Goal: Transaction & Acquisition: Download file/media

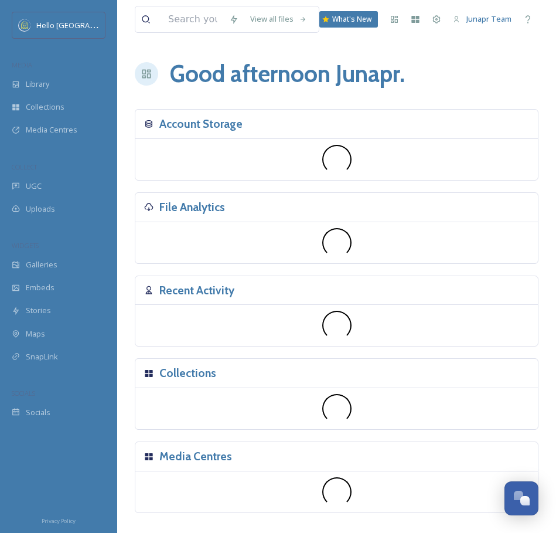
click at [161, 196] on div "File Analytics" at bounding box center [336, 207] width 403 height 29
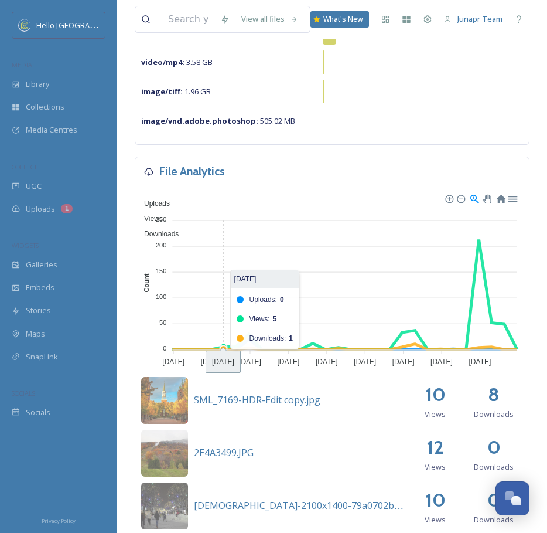
scroll to position [212, 0]
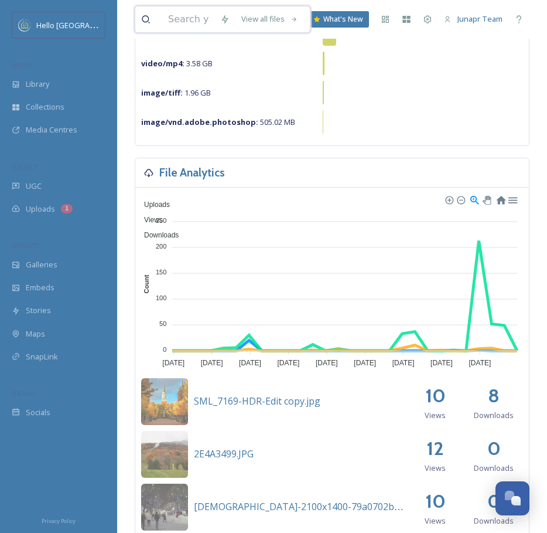
click at [196, 19] on input at bounding box center [188, 19] width 52 height 26
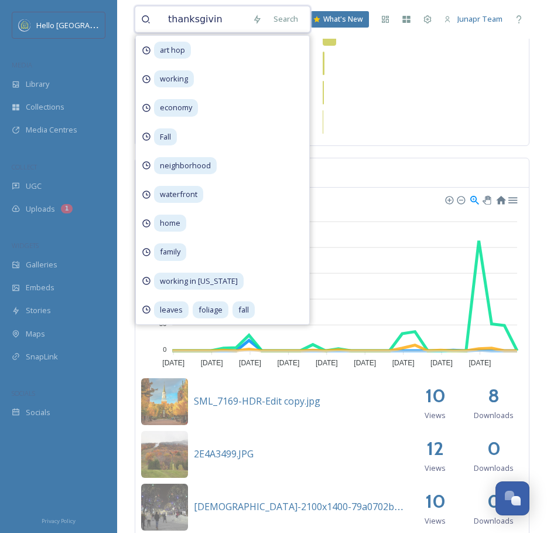
type input "[DATE]"
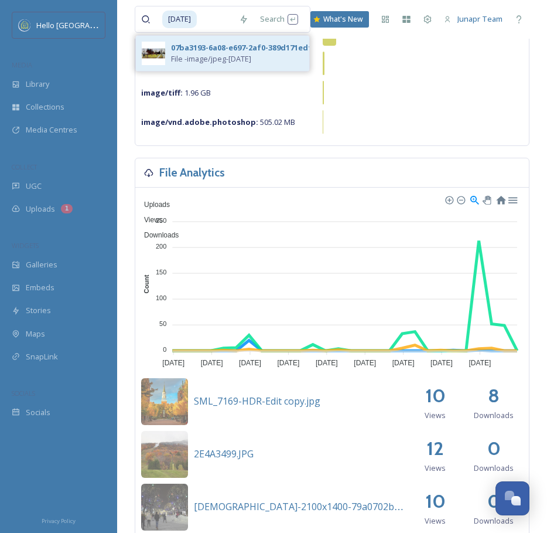
click at [205, 49] on div "07ba3193-6a08-e697-2af0-389d171edfa6.jpg" at bounding box center [253, 47] width 165 height 11
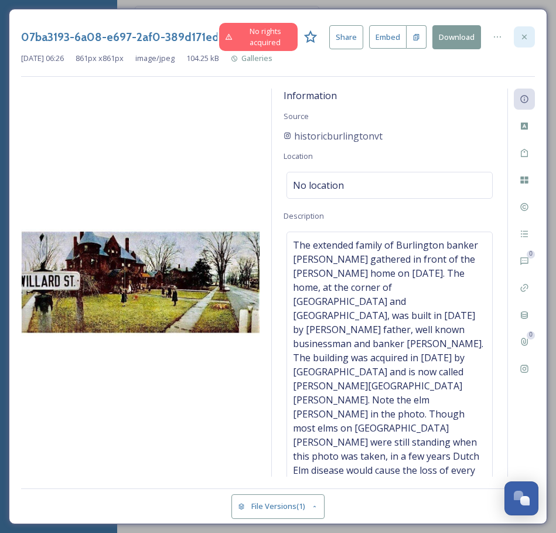
click at [522, 36] on icon at bounding box center [524, 36] width 9 height 9
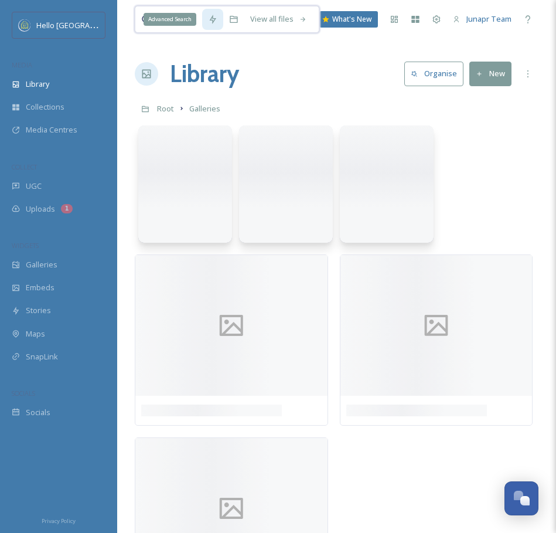
click at [199, 22] on input at bounding box center [182, 19] width 40 height 26
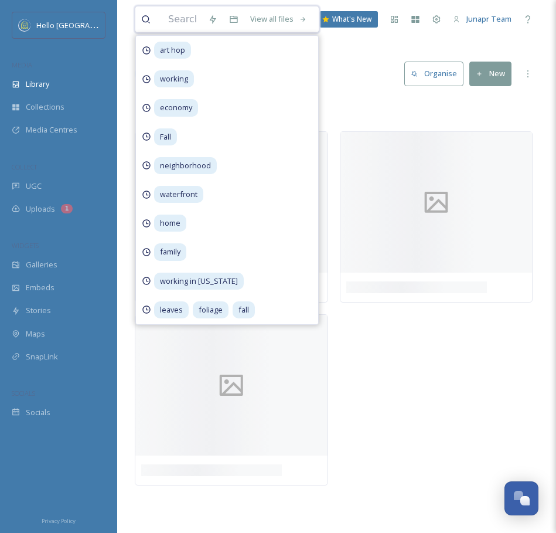
click at [171, 20] on input at bounding box center [182, 19] width 40 height 26
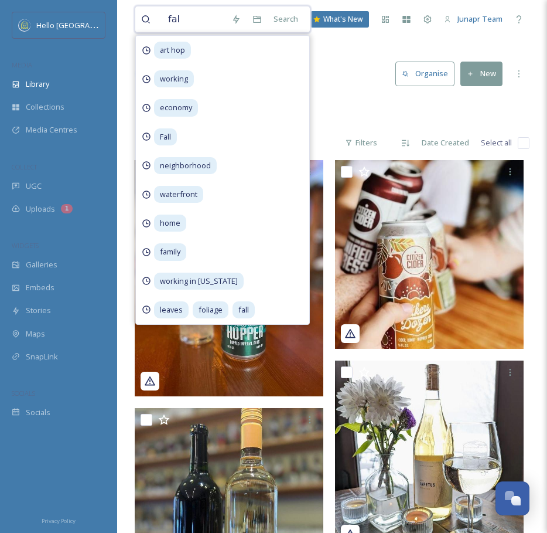
type input "fall"
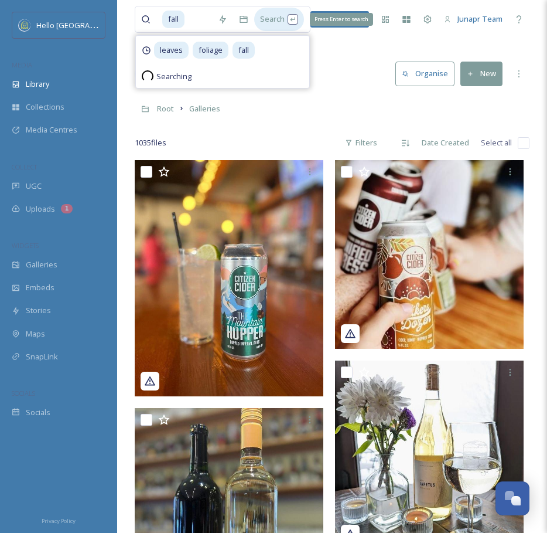
click at [281, 19] on div "Search Press Enter to search" at bounding box center [279, 19] width 50 height 23
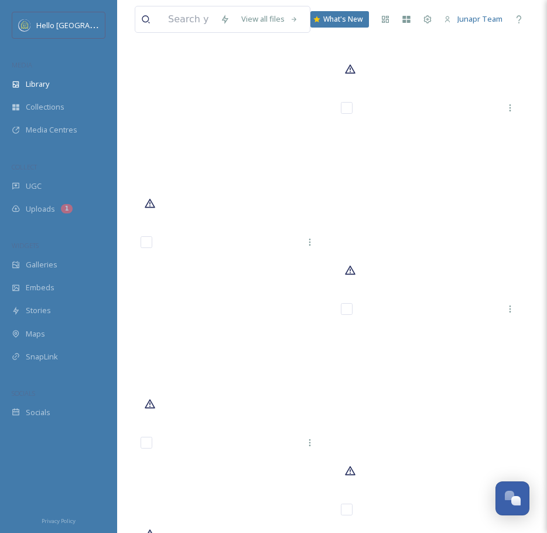
scroll to position [9782, 0]
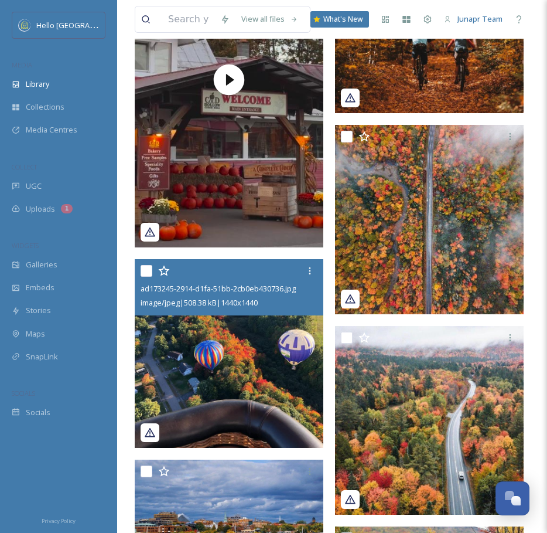
click at [276, 359] on img at bounding box center [229, 353] width 189 height 189
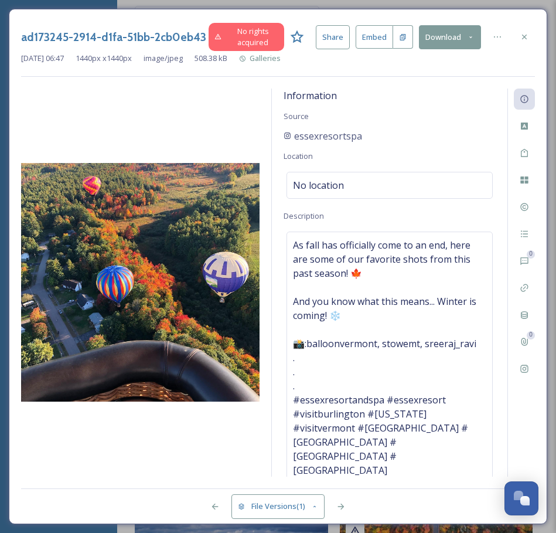
click at [448, 34] on button "Download" at bounding box center [450, 37] width 62 height 24
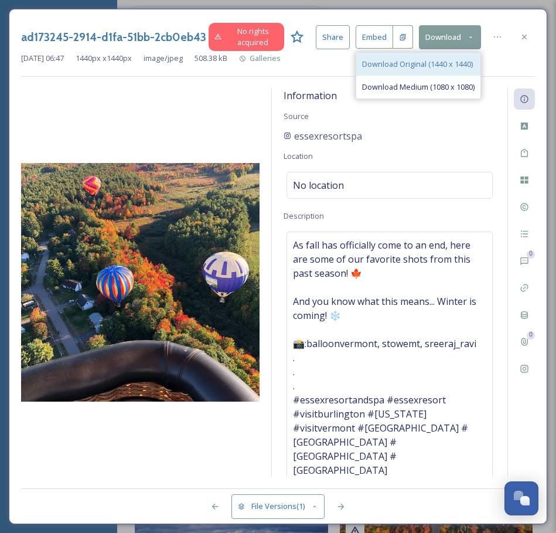
click at [436, 59] on span "Download Original (1440 x 1440)" at bounding box center [417, 64] width 111 height 11
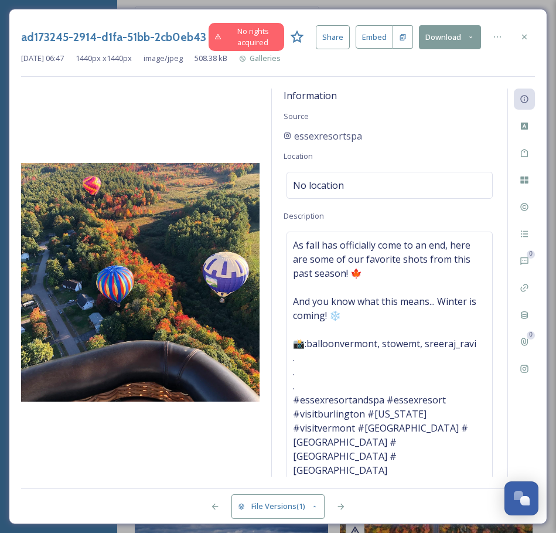
click at [82, 43] on h3 "ad173245-2914-d1fa-51bb-2cb0eb430736.jpg" at bounding box center [114, 37] width 186 height 17
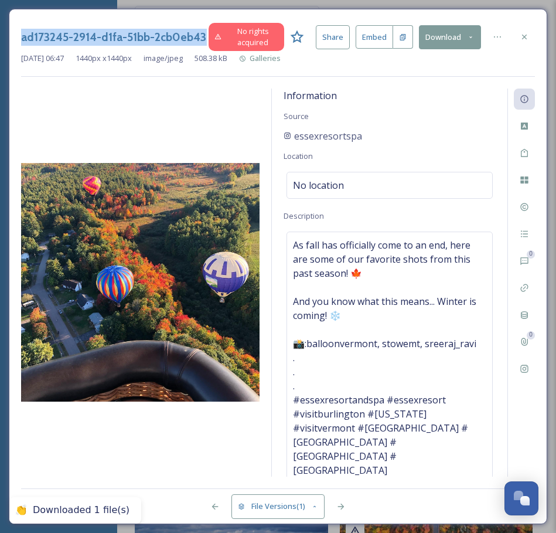
copy div "ad173245-2914-d1fa-51bb-2cb0eb430736.jpg"
click at [523, 36] on icon at bounding box center [524, 37] width 5 height 5
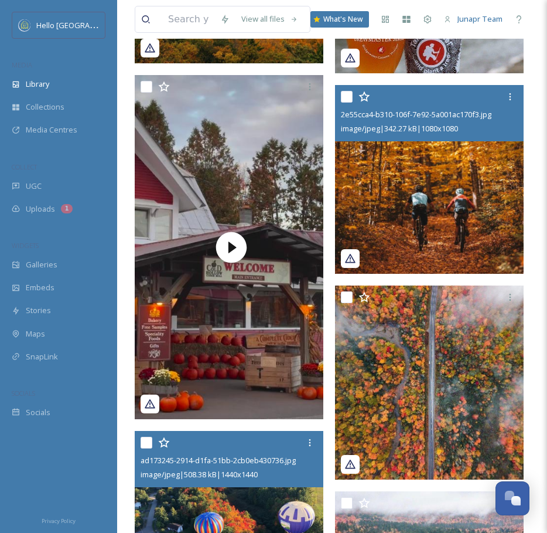
scroll to position [9991, 0]
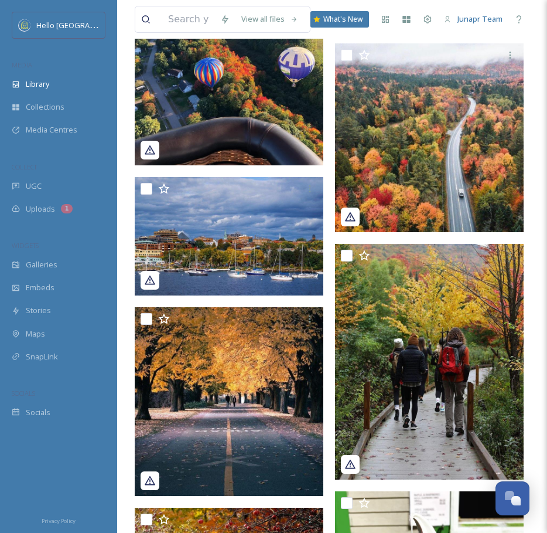
scroll to position [9984, 0]
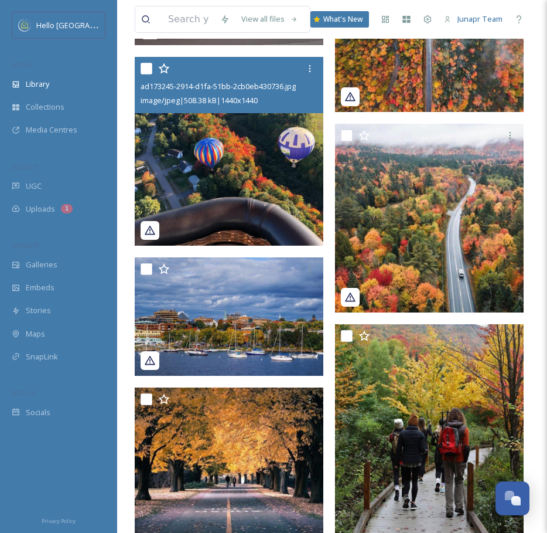
click at [219, 180] on img at bounding box center [229, 151] width 189 height 189
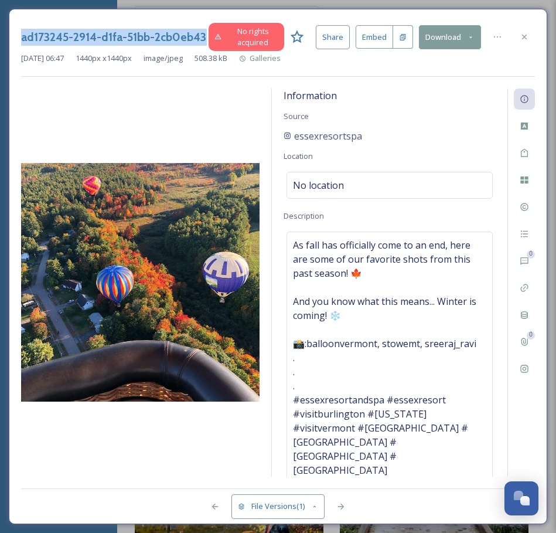
click at [74, 40] on h3 "ad173245-2914-d1fa-51bb-2cb0eb430736.jpg" at bounding box center [114, 37] width 186 height 17
click at [384, 132] on div "essexresortspa" at bounding box center [390, 136] width 212 height 14
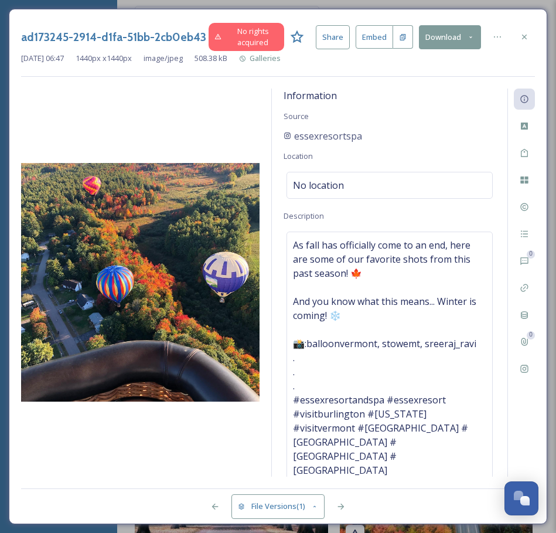
click at [384, 132] on div "essexresortspa" at bounding box center [390, 136] width 212 height 14
click at [365, 135] on div "essexresortspa" at bounding box center [390, 136] width 212 height 14
drag, startPoint x: 370, startPoint y: 134, endPoint x: 287, endPoint y: 139, distance: 83.4
click at [287, 139] on div "essexresortspa" at bounding box center [390, 136] width 212 height 14
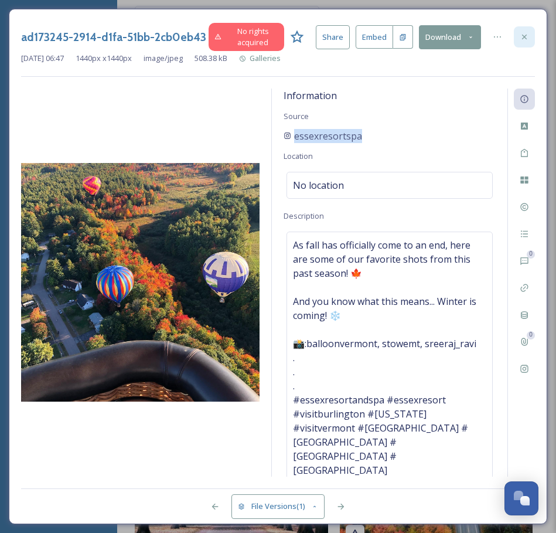
click at [533, 34] on div at bounding box center [524, 36] width 21 height 21
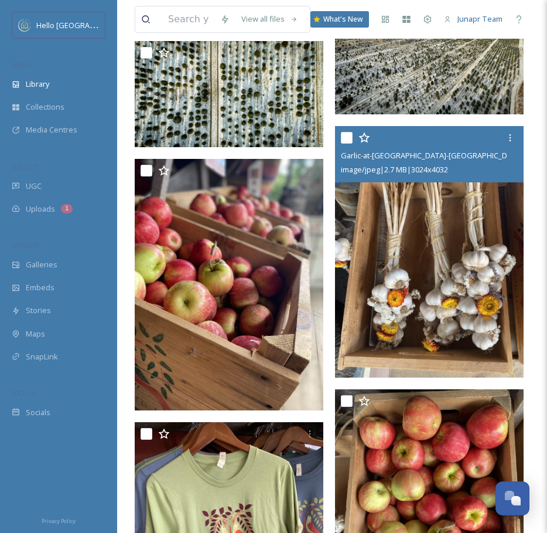
scroll to position [12262, 0]
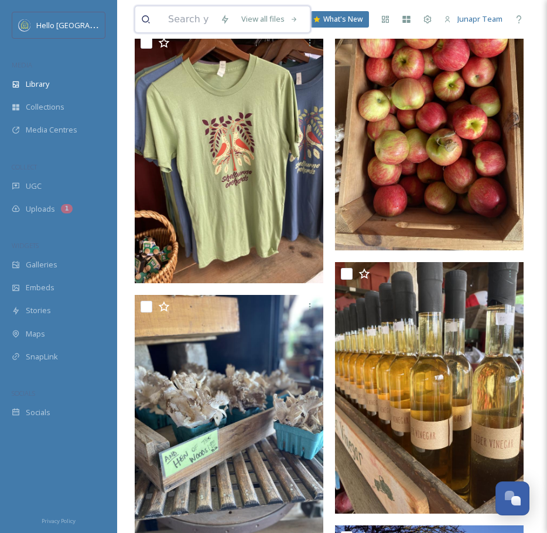
click at [183, 25] on input at bounding box center [188, 19] width 52 height 26
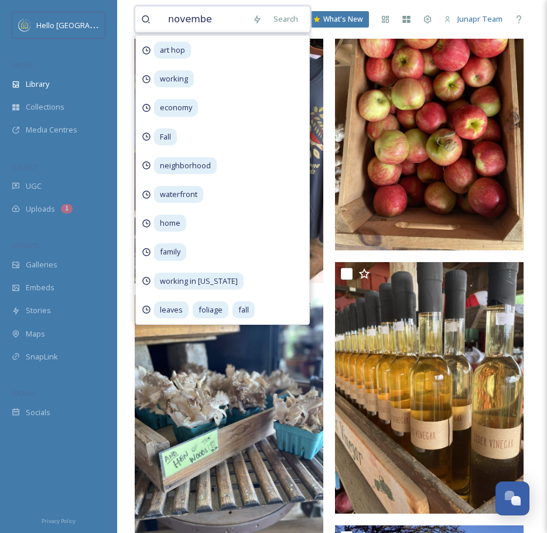
type input "november"
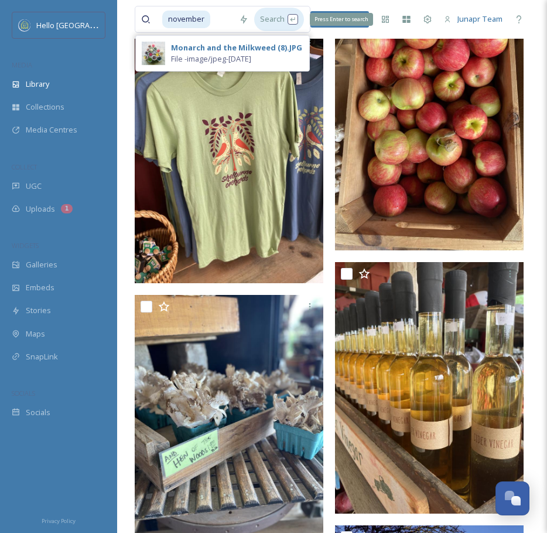
click at [288, 12] on div "Search Press Enter to search" at bounding box center [279, 19] width 50 height 23
